Goal: Task Accomplishment & Management: Use online tool/utility

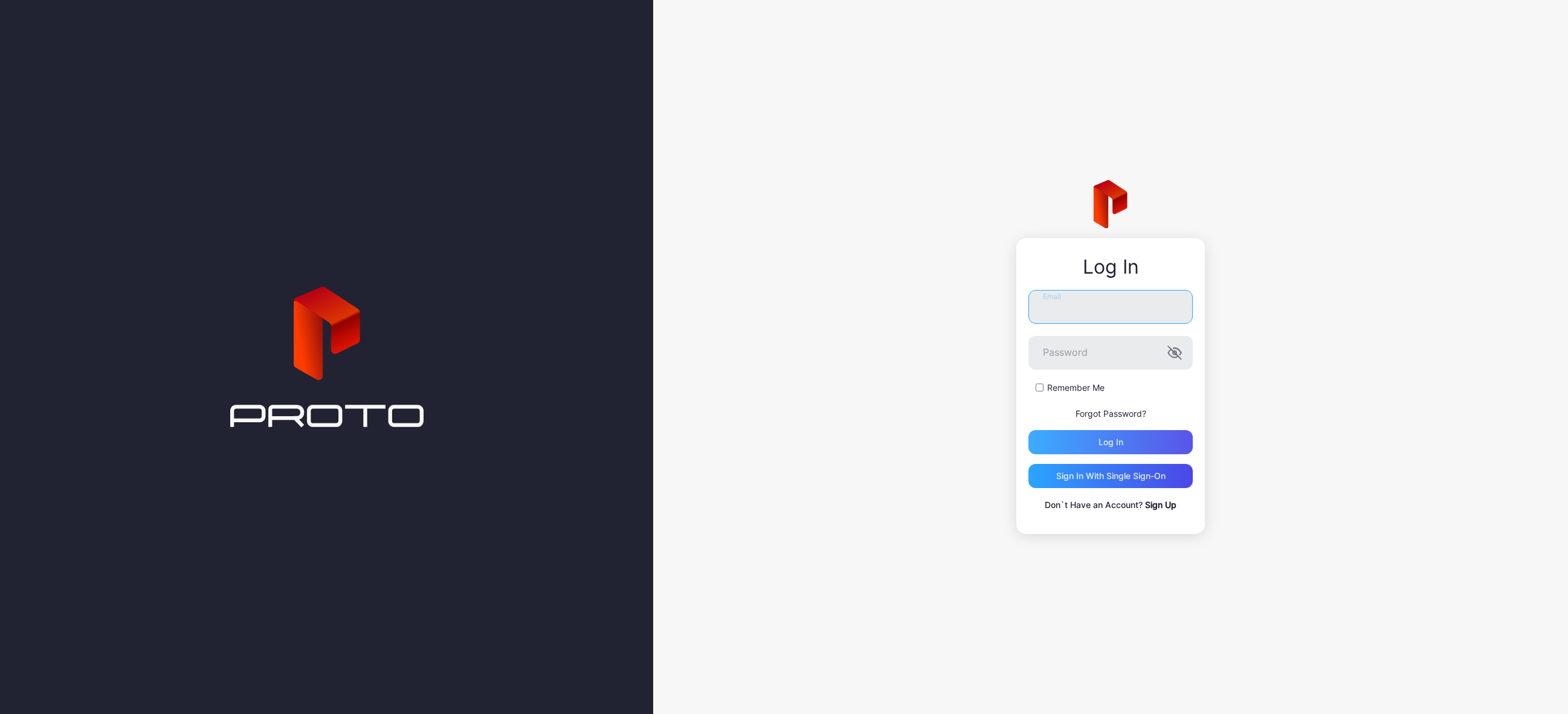
type input "**********"
click at [1070, 444] on div "Log in" at bounding box center [1110, 442] width 165 height 24
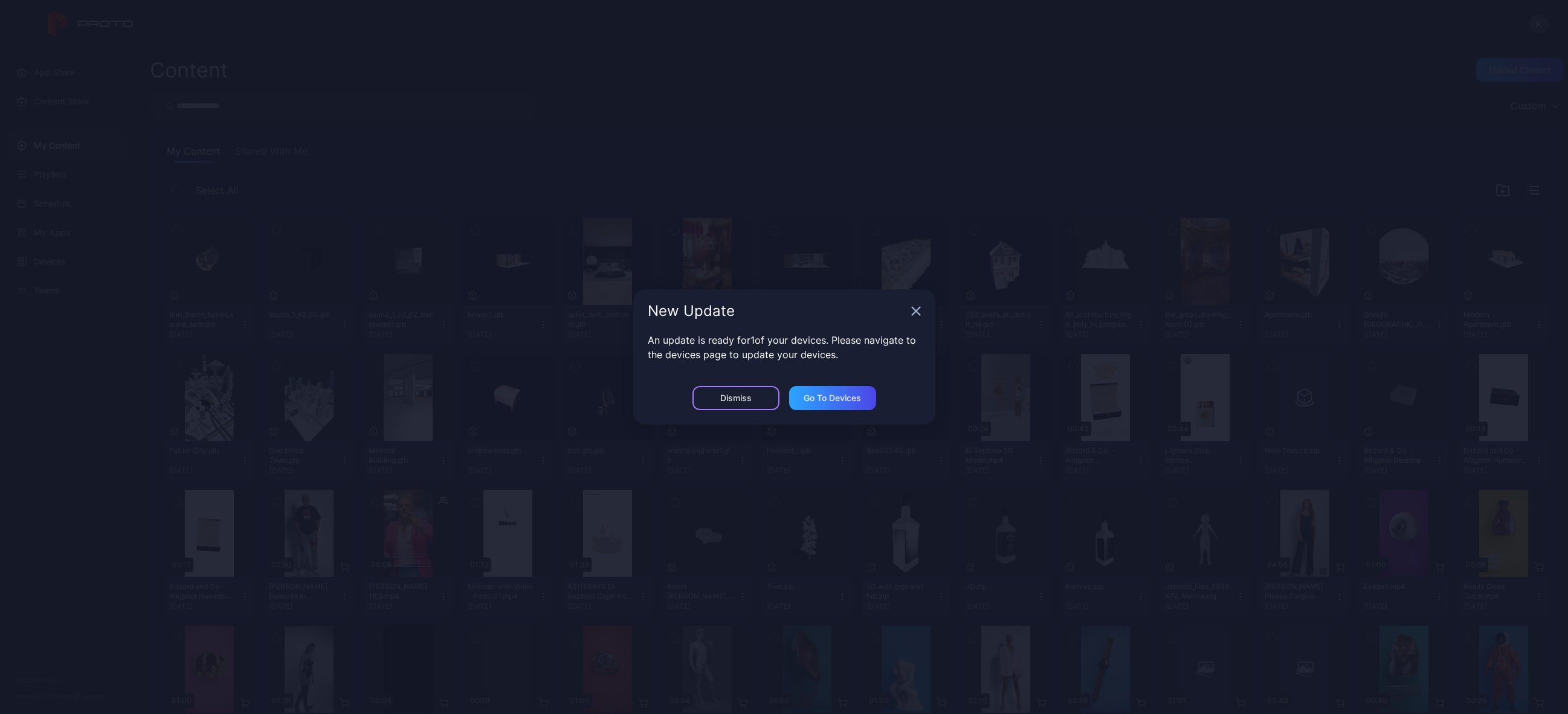
click at [752, 405] on div "Dismiss" at bounding box center [736, 398] width 87 height 24
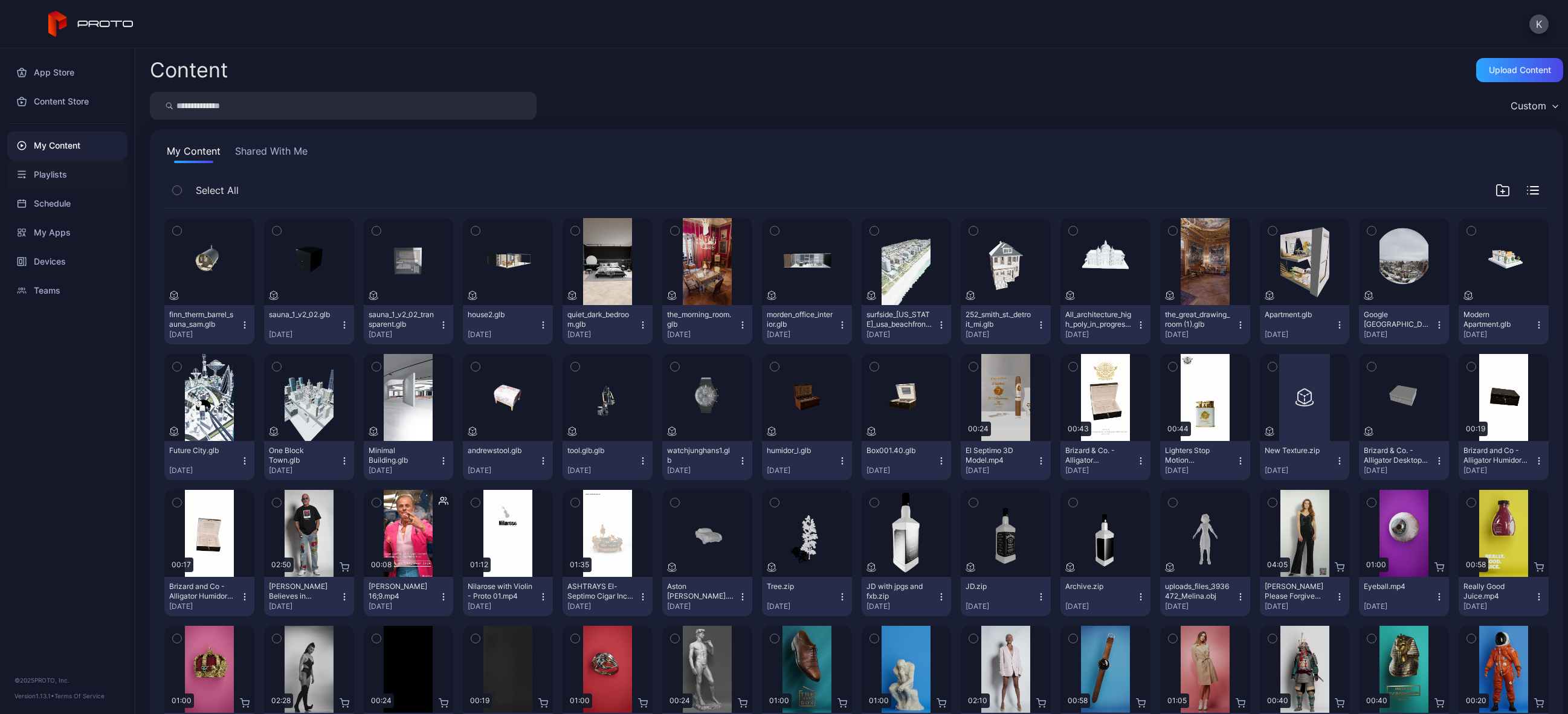
click at [73, 170] on div "Playlists" at bounding box center [67, 175] width 120 height 29
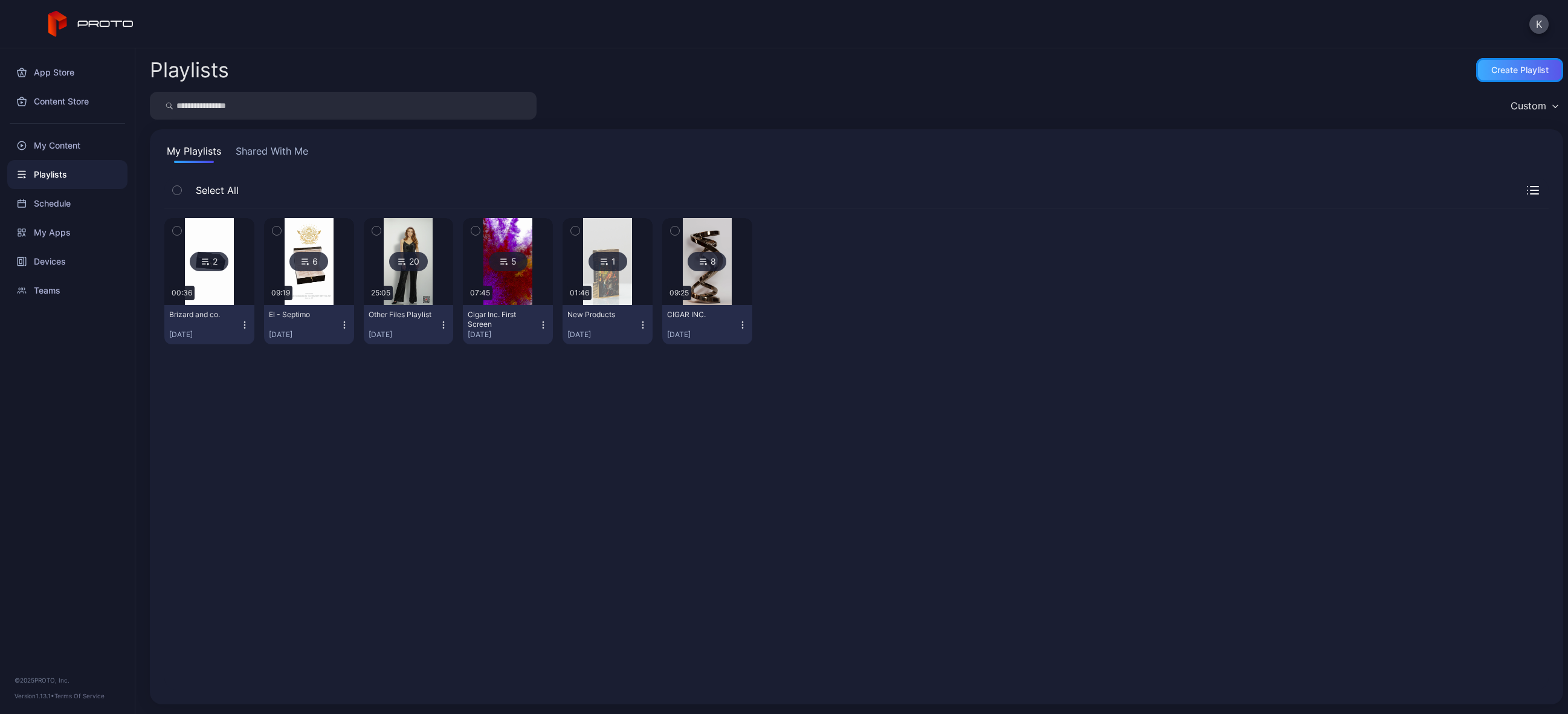
click at [1515, 76] on div "Create Playlist" at bounding box center [1519, 69] width 87 height 24
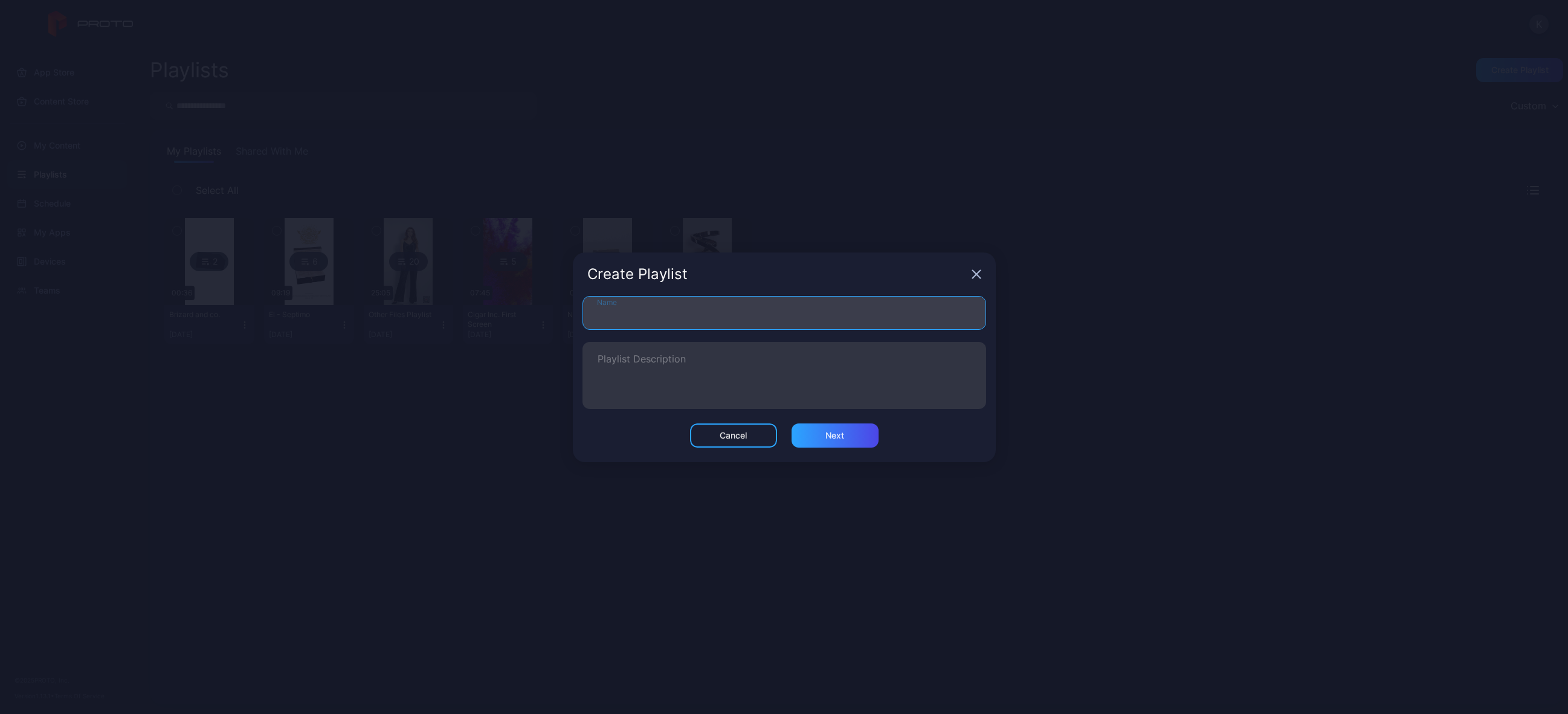
click at [668, 319] on input "Name" at bounding box center [784, 313] width 404 height 34
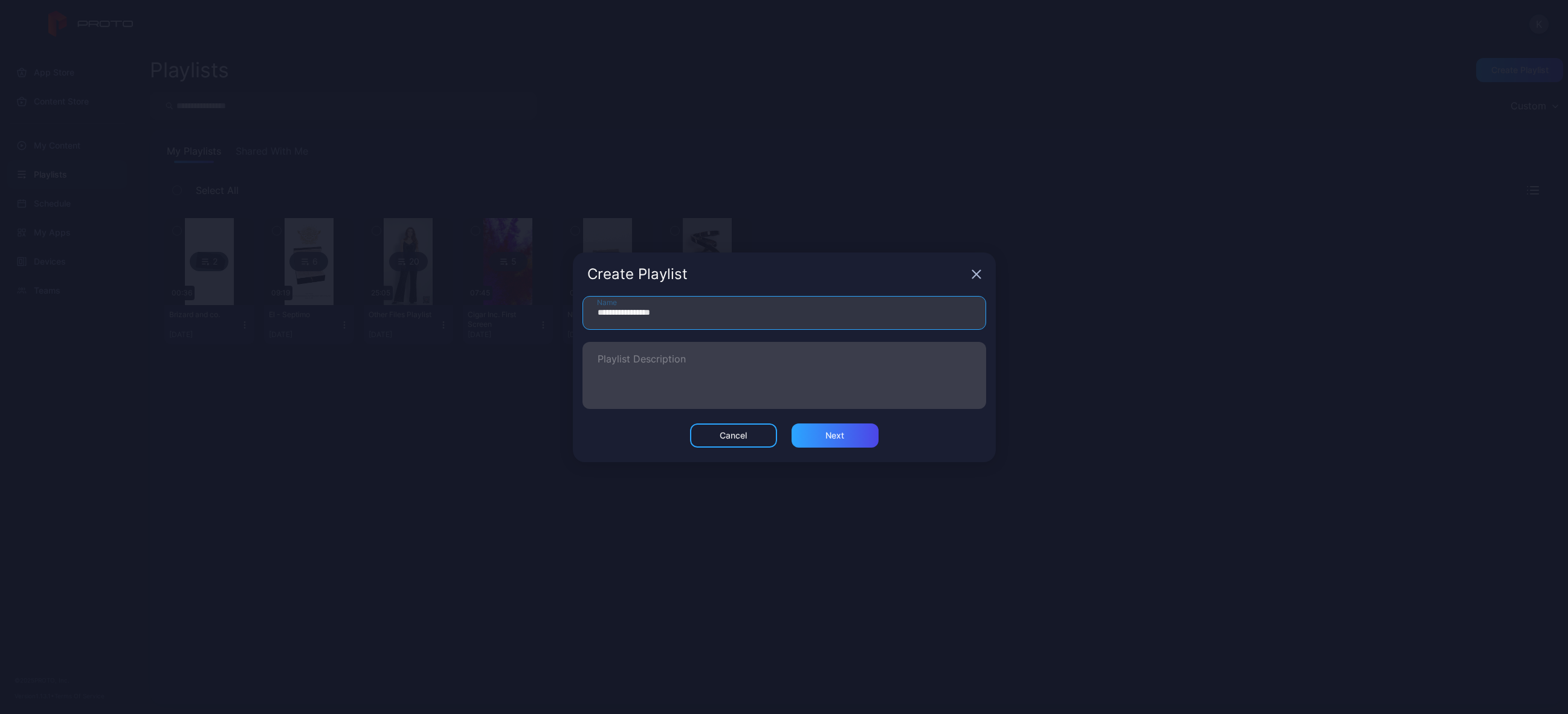
type input "**********"
click at [783, 377] on textarea "Playlist Description" at bounding box center [784, 375] width 374 height 42
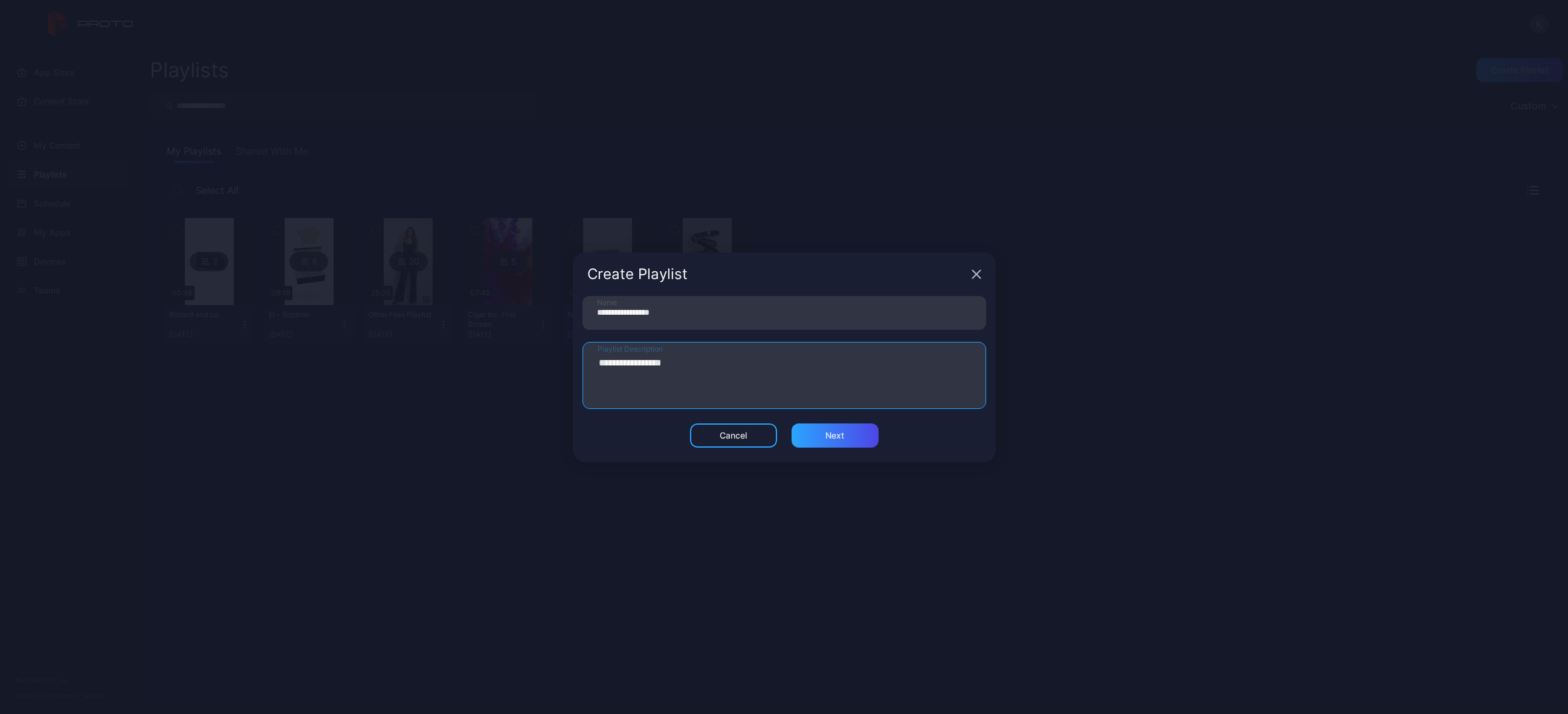
type textarea "**********"
click at [831, 452] on div "Cancel Next" at bounding box center [784, 443] width 423 height 39
click at [834, 445] on div "Next" at bounding box center [834, 435] width 87 height 24
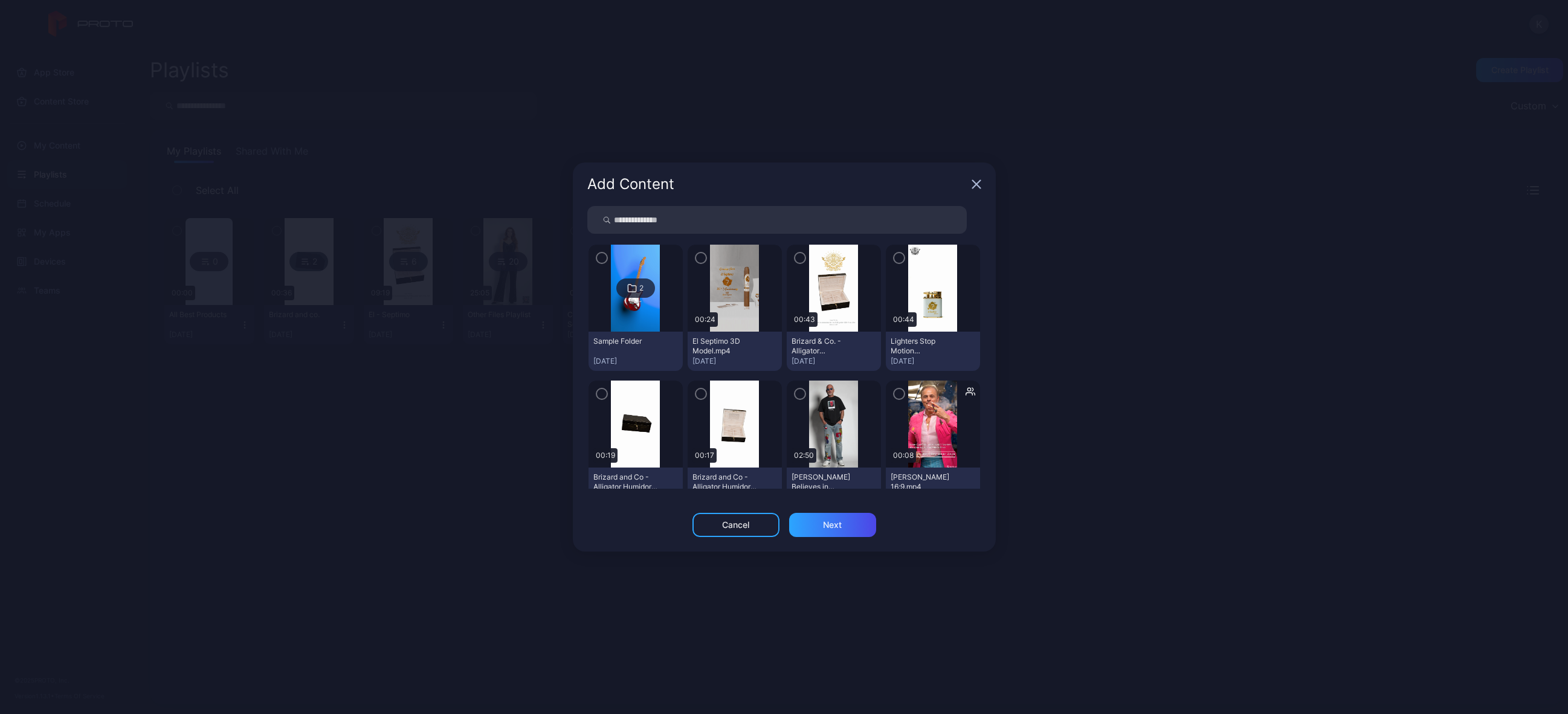
click at [894, 259] on icon "button" at bounding box center [899, 258] width 10 height 13
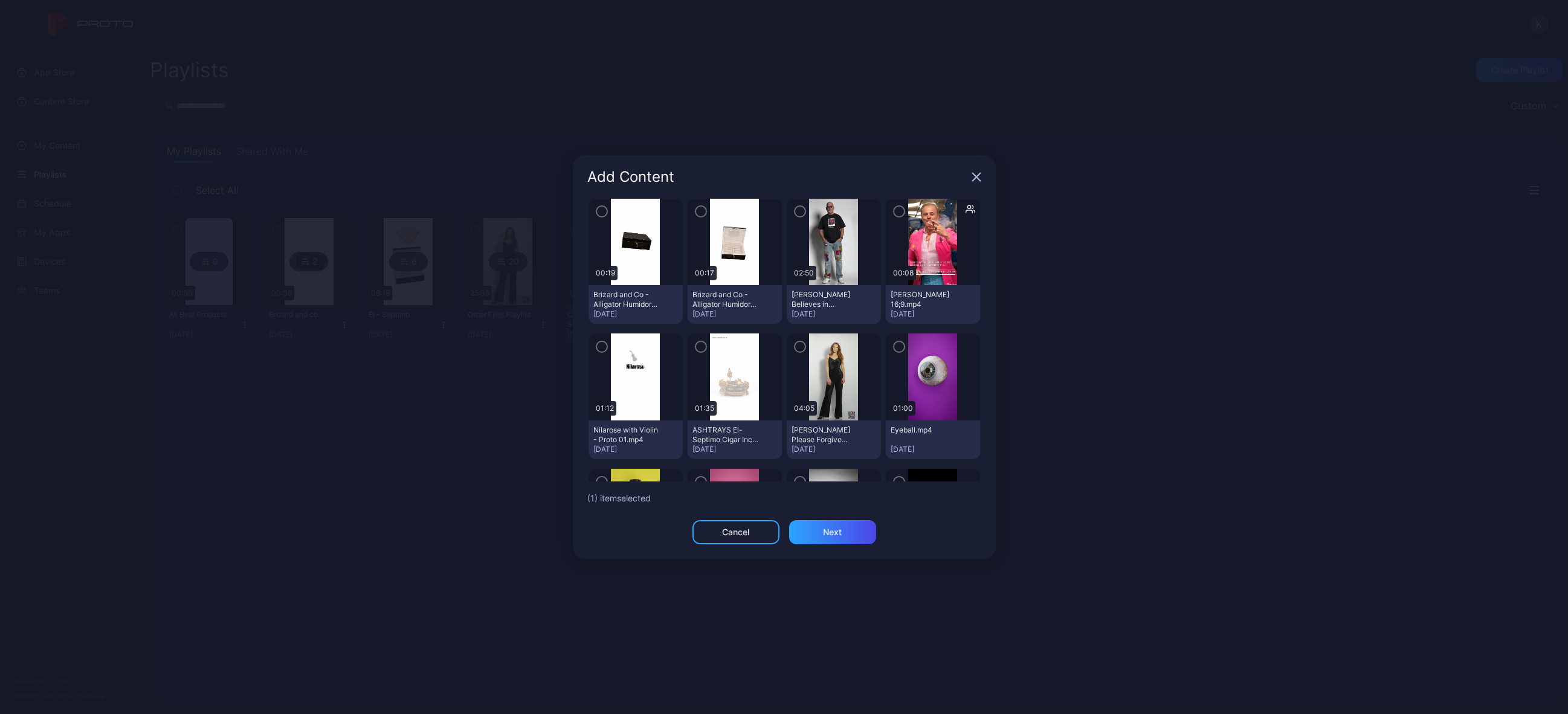
scroll to position [176, 0]
click at [696, 347] on icon "button" at bounding box center [701, 345] width 10 height 13
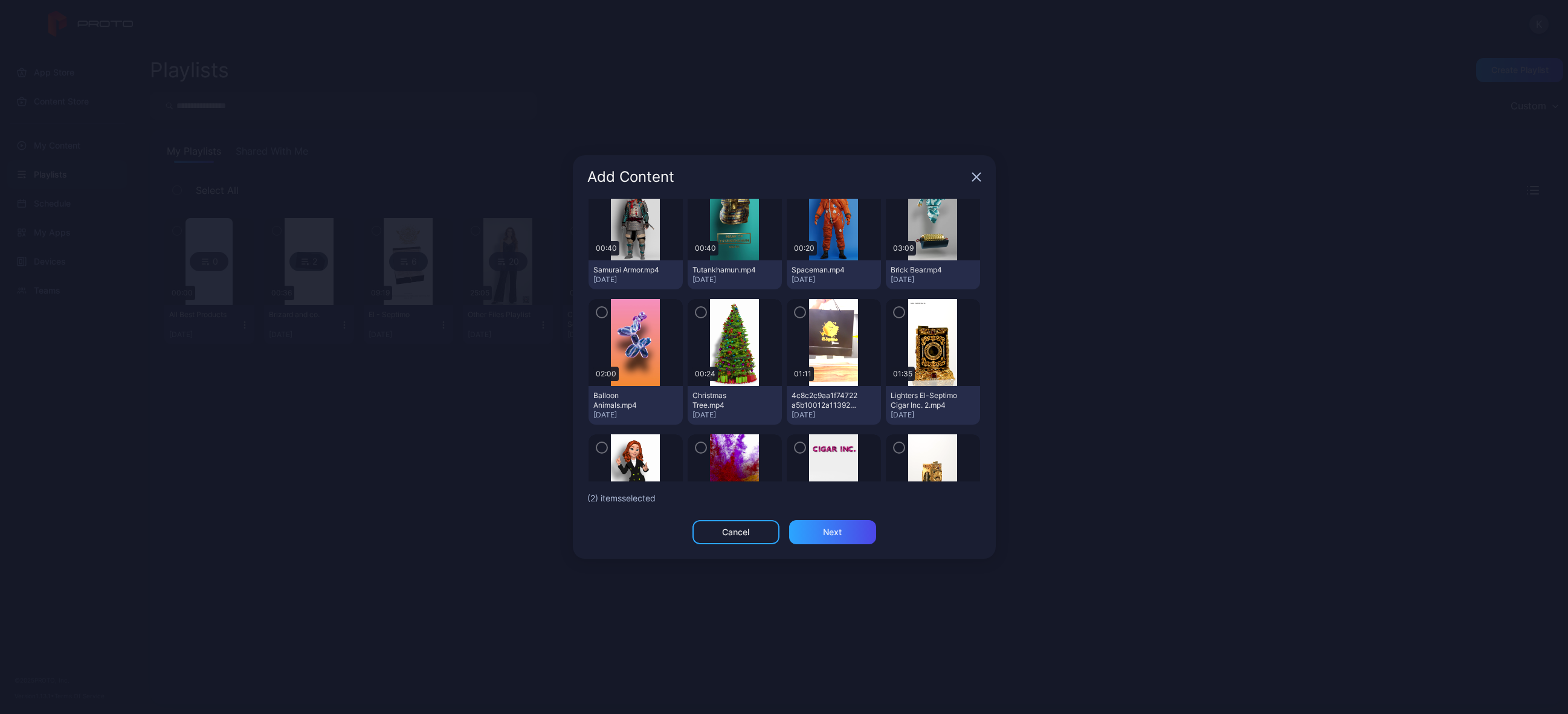
scroll to position [913, 0]
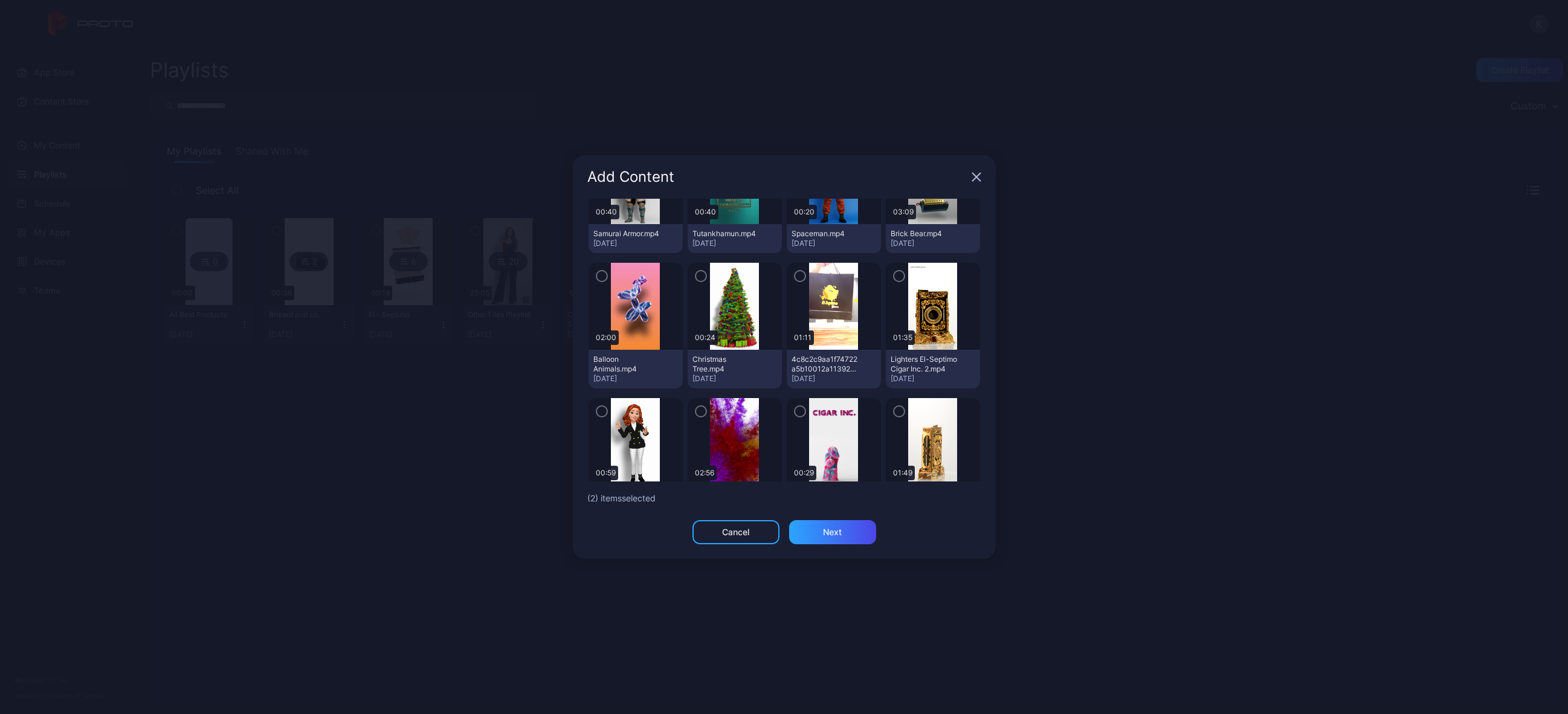
drag, startPoint x: 885, startPoint y: 287, endPoint x: 877, endPoint y: 309, distance: 23.4
click at [894, 283] on icon "button" at bounding box center [899, 276] width 10 height 13
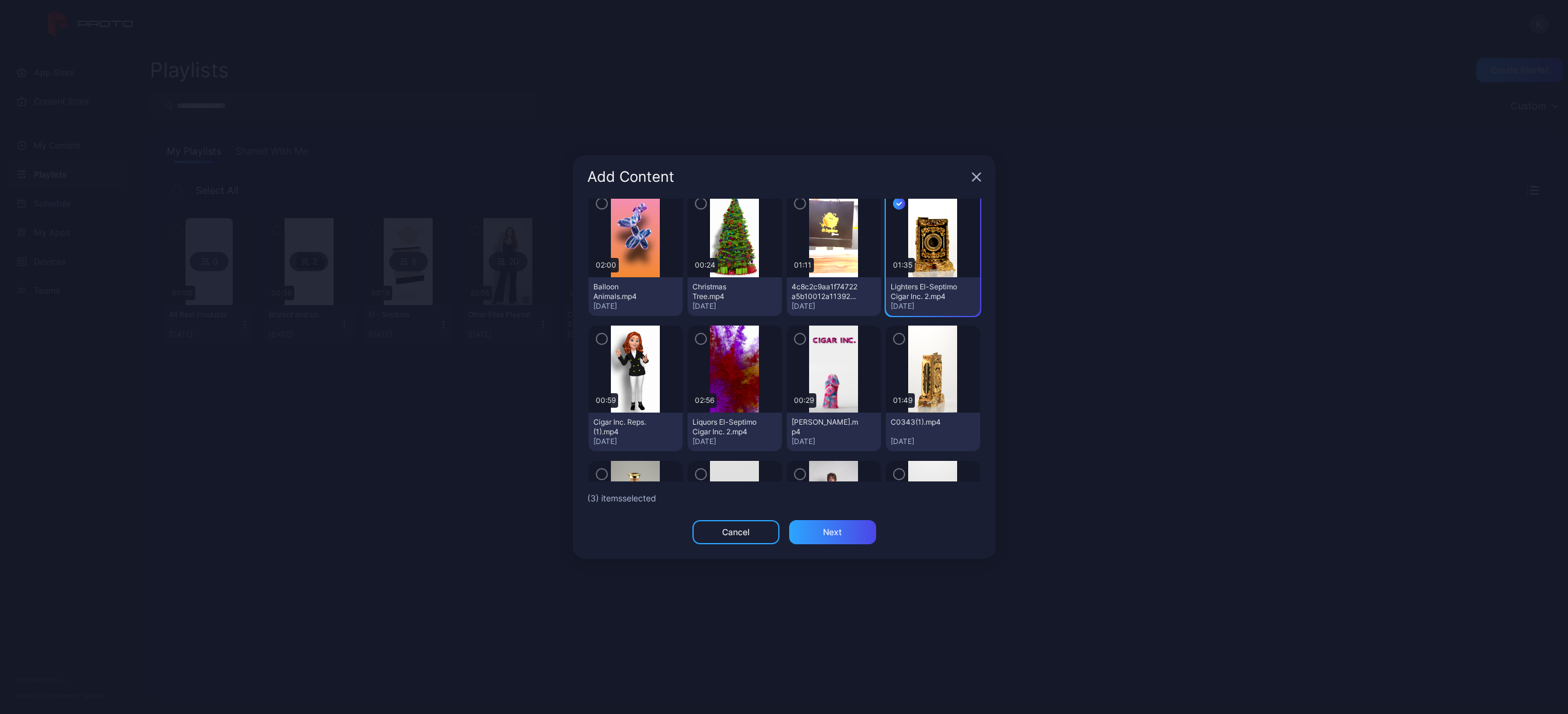
scroll to position [988, 0]
click at [697, 344] on icon "button" at bounding box center [701, 337] width 10 height 13
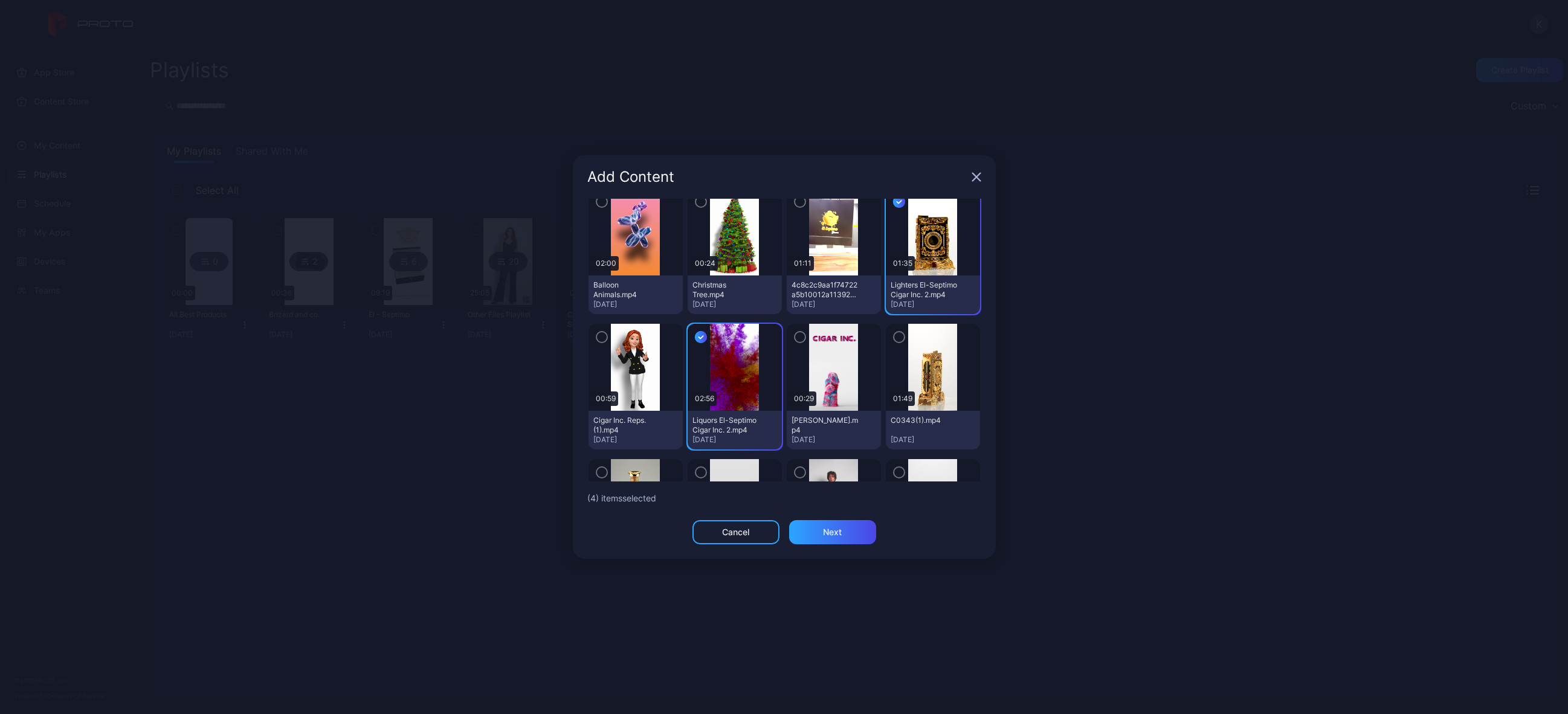
click at [894, 344] on icon "button" at bounding box center [899, 337] width 10 height 13
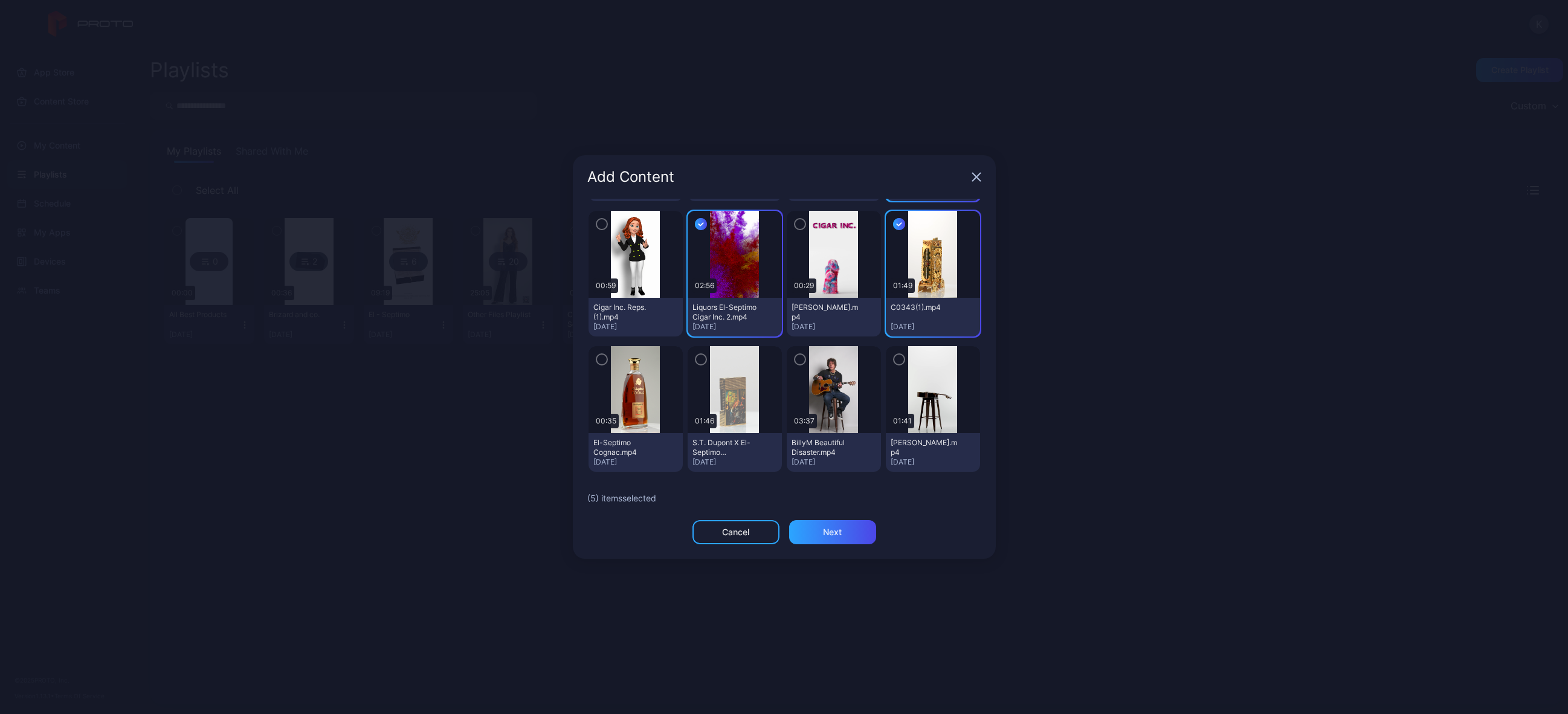
scroll to position [1125, 0]
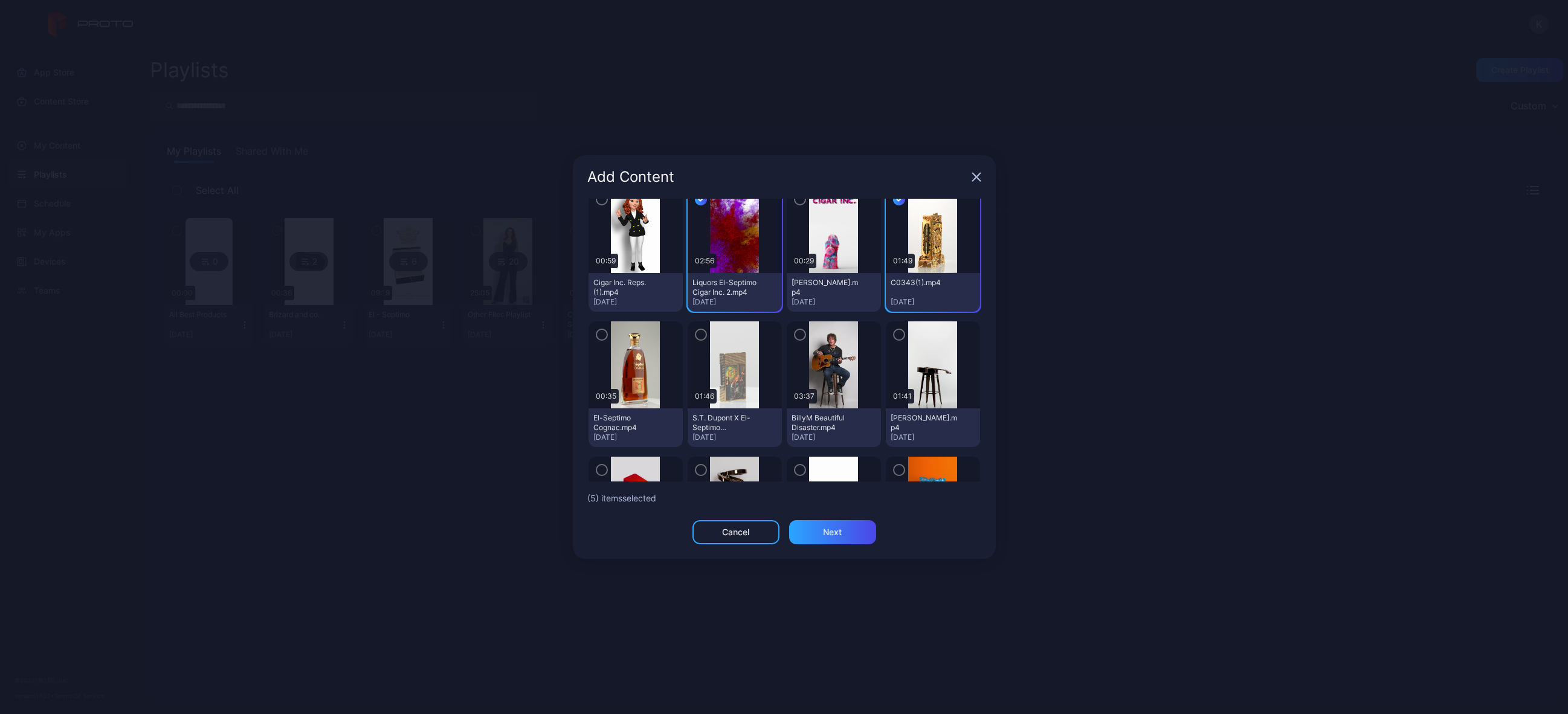
click at [598, 342] on icon "button" at bounding box center [601, 335] width 10 height 13
click at [696, 342] on icon "button" at bounding box center [701, 335] width 10 height 13
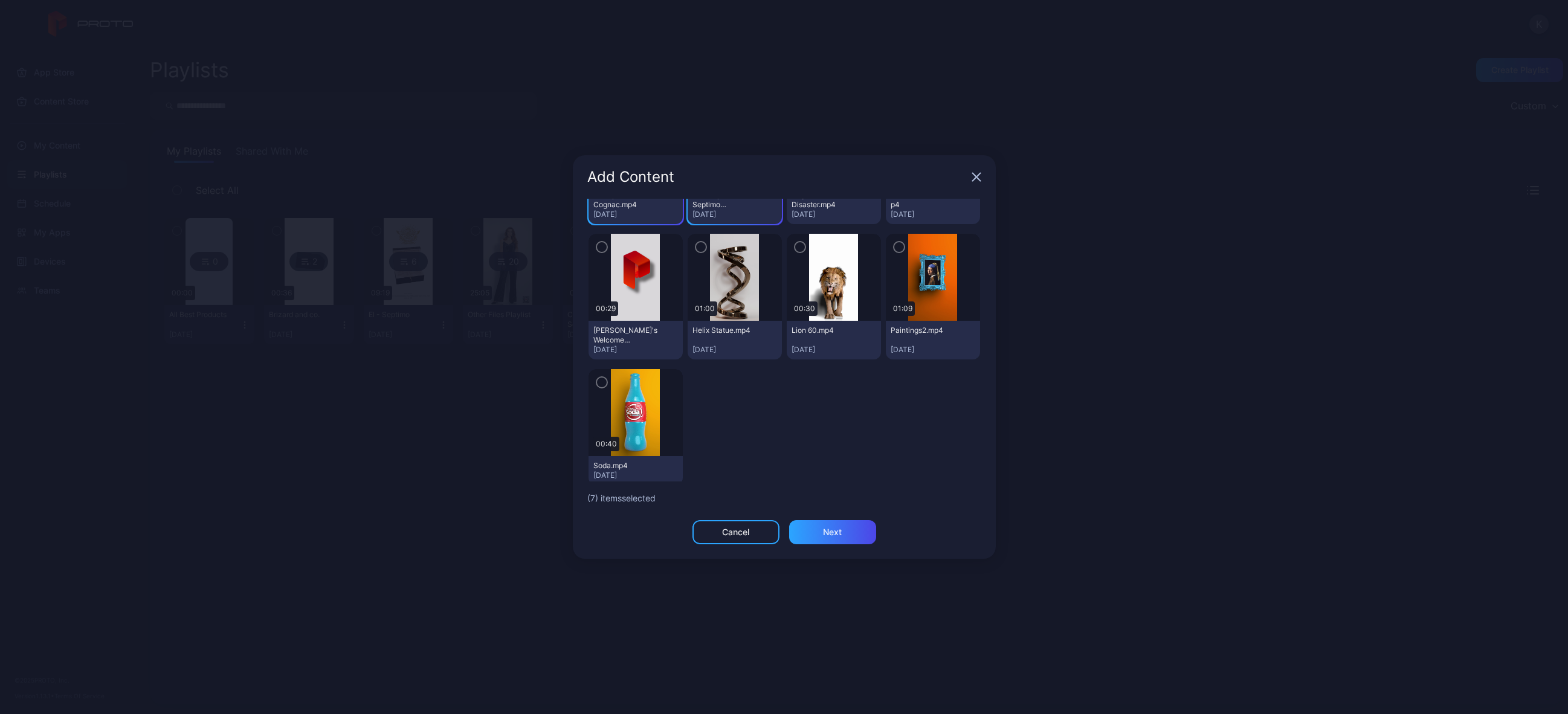
scroll to position [1363, 0]
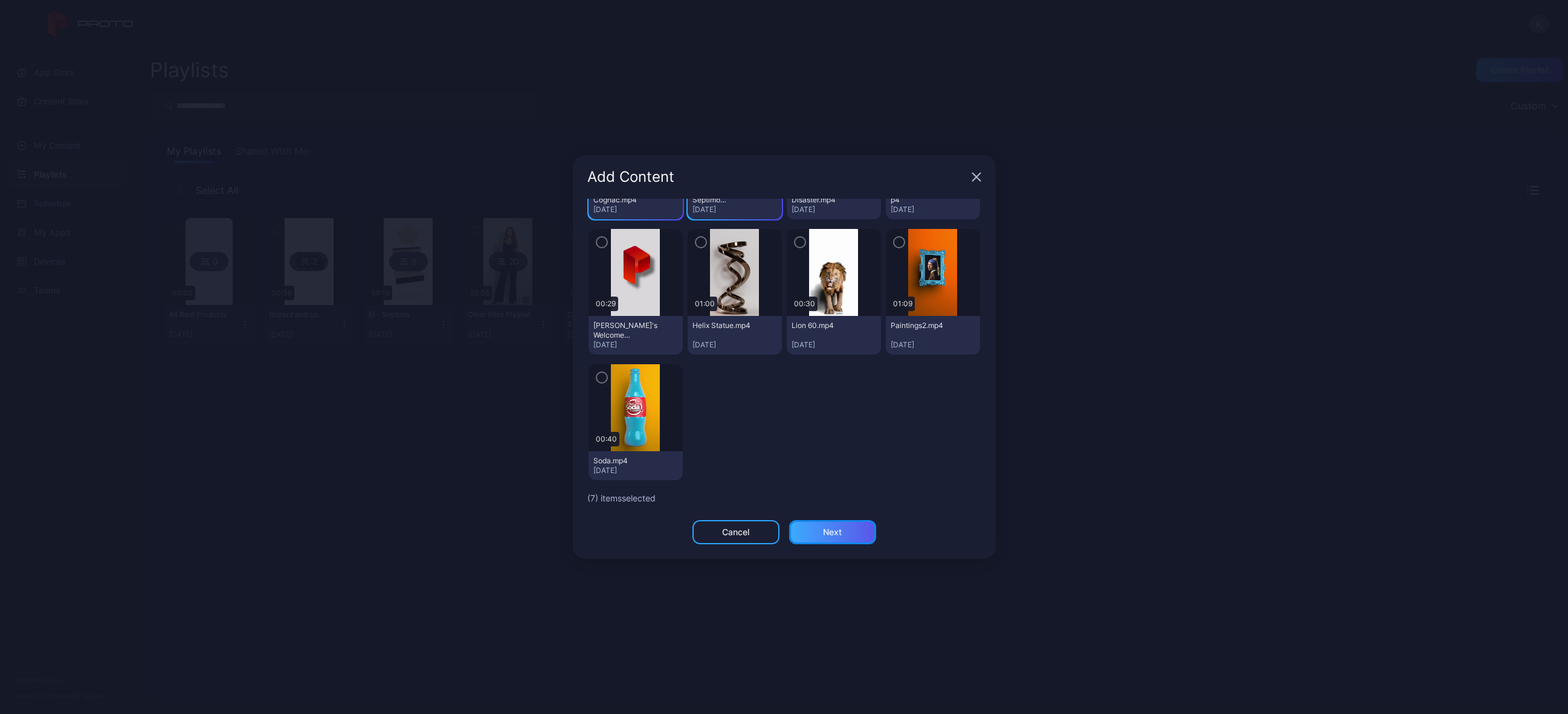
click at [829, 530] on div "Next" at bounding box center [832, 532] width 19 height 10
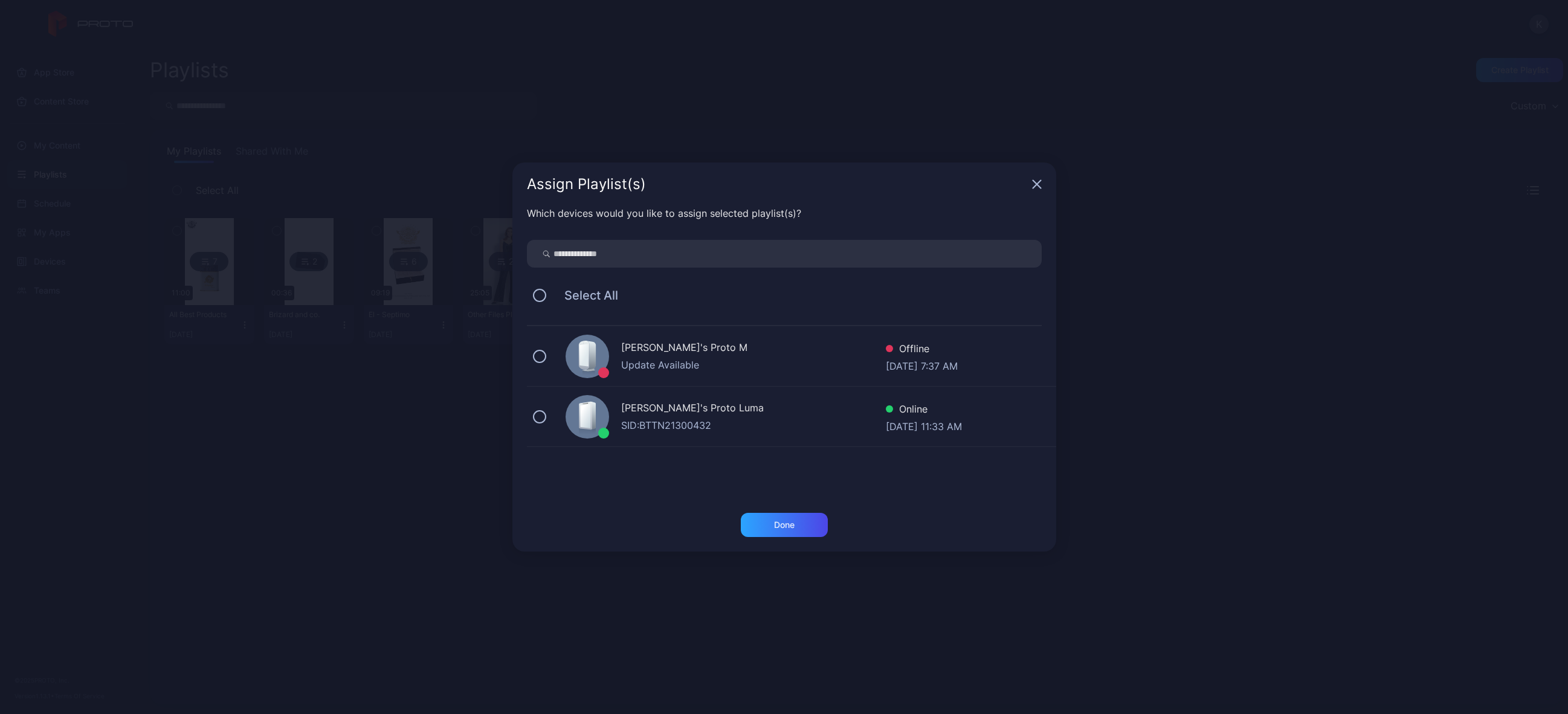
click at [644, 413] on div "[PERSON_NAME]'s Proto Luma" at bounding box center [753, 410] width 265 height 18
click at [790, 530] on div "Done" at bounding box center [784, 525] width 20 height 10
